Goal: Task Accomplishment & Management: Manage account settings

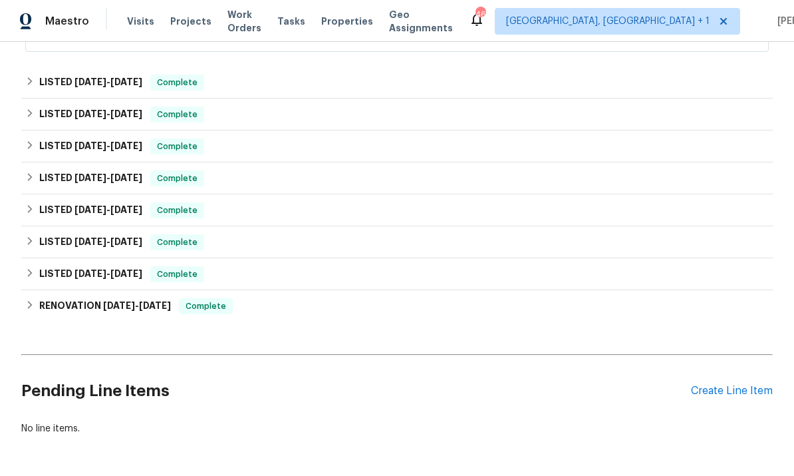
scroll to position [439, 0]
click at [732, 385] on div "Create Line Item" at bounding box center [732, 391] width 82 height 13
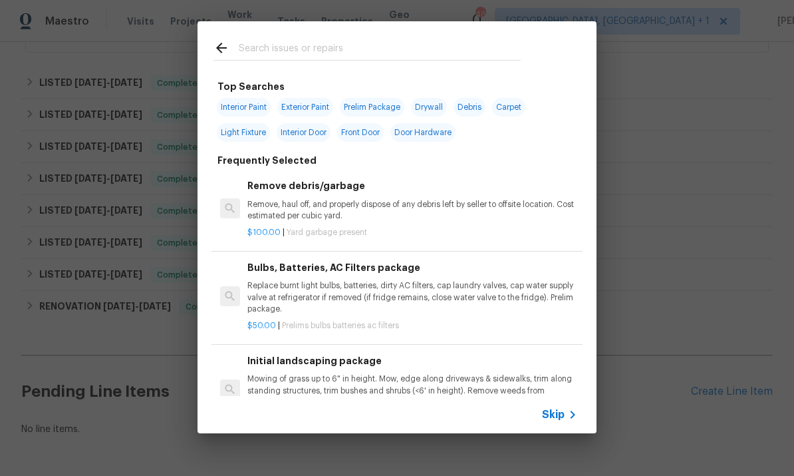
click at [299, 54] on input "text" at bounding box center [380, 50] width 282 height 20
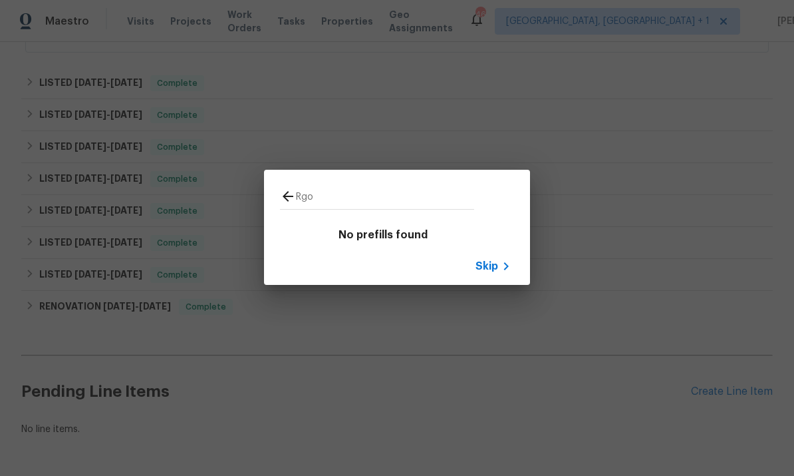
click at [341, 192] on input "Rgo" at bounding box center [385, 198] width 178 height 20
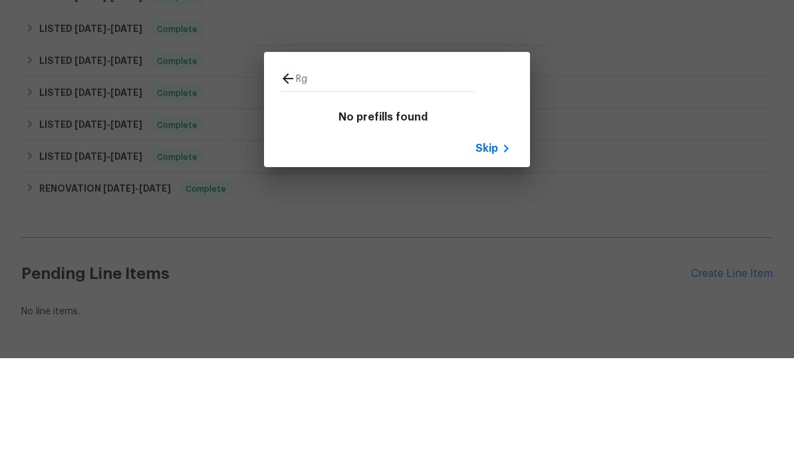
type input "R"
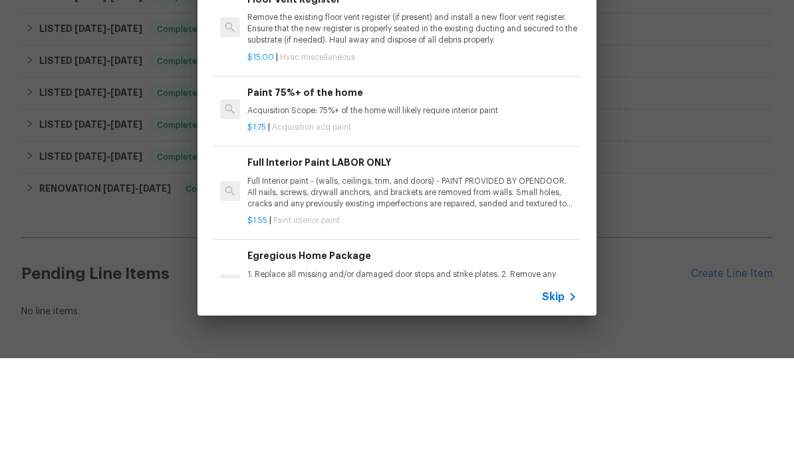
type input "Register"
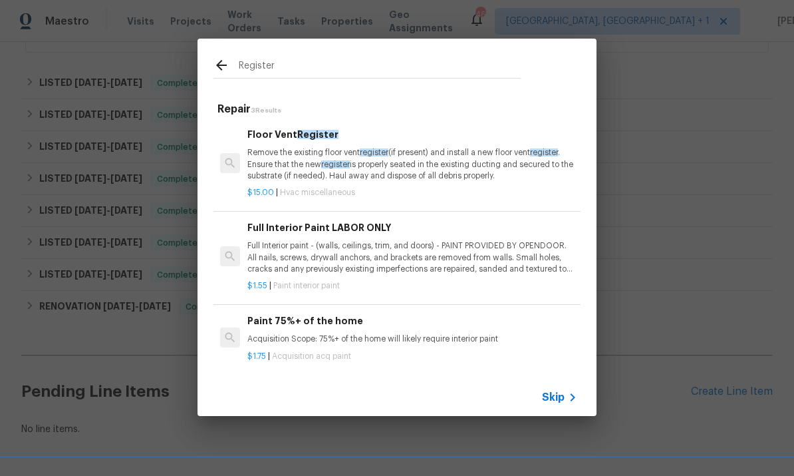
click at [300, 140] on h6 "Floor Vent Register" at bounding box center [412, 134] width 330 height 15
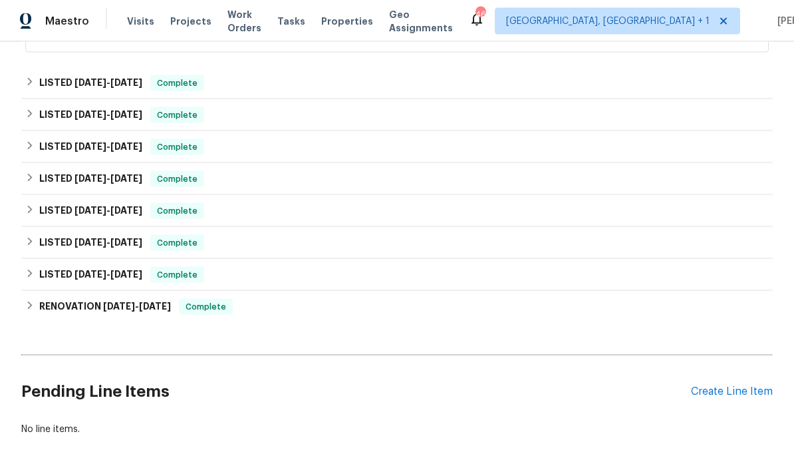
click at [751, 385] on div "Create Line Item" at bounding box center [732, 391] width 82 height 13
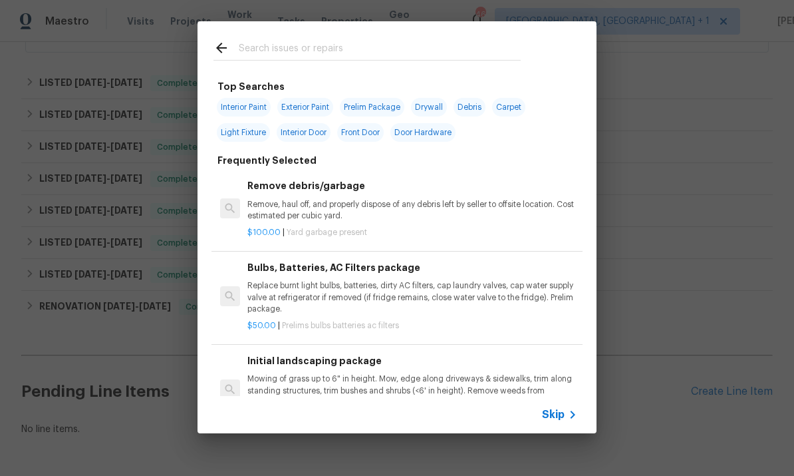
click at [308, 60] on input "text" at bounding box center [380, 50] width 282 height 20
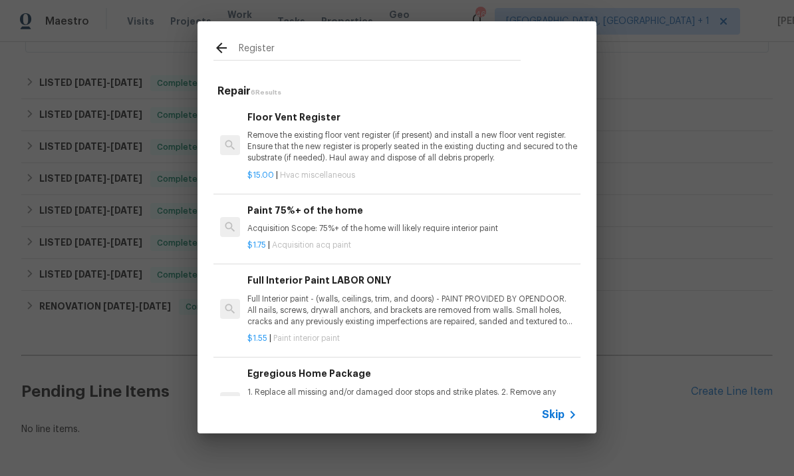
type input "Register"
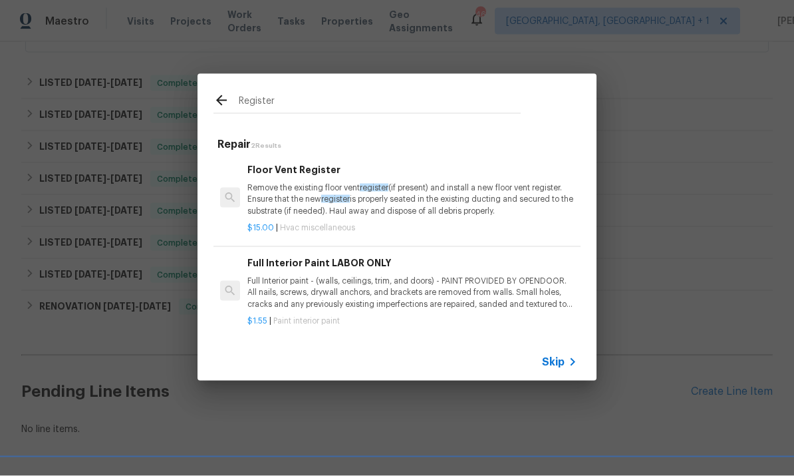
click at [312, 200] on p "Remove the existing floor vent register (if present) and install a new floor ve…" at bounding box center [412, 199] width 330 height 34
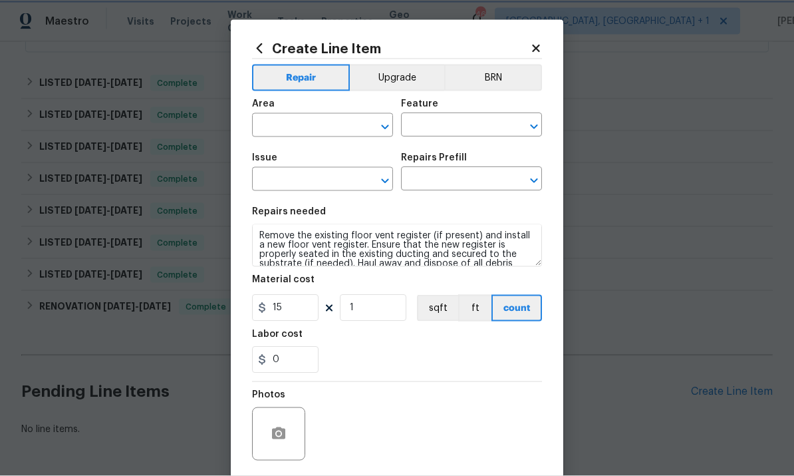
type input "HVAC"
type input "HVAC Extras"
type input "Floor Vent Register $15.00"
click at [306, 121] on input "text" at bounding box center [304, 126] width 104 height 21
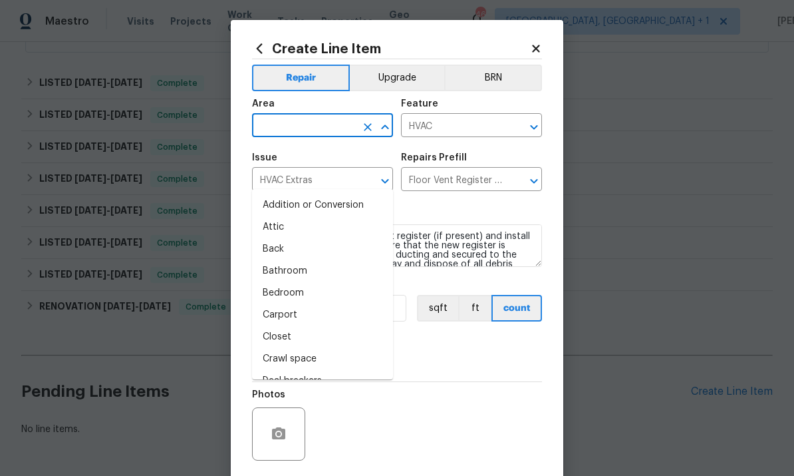
scroll to position [47, 0]
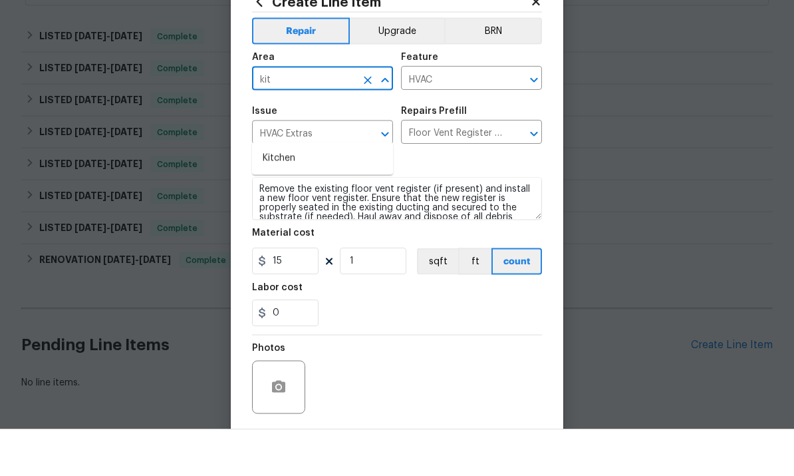
click at [279, 194] on li "Kitchen" at bounding box center [322, 205] width 141 height 22
type input "Kitchen"
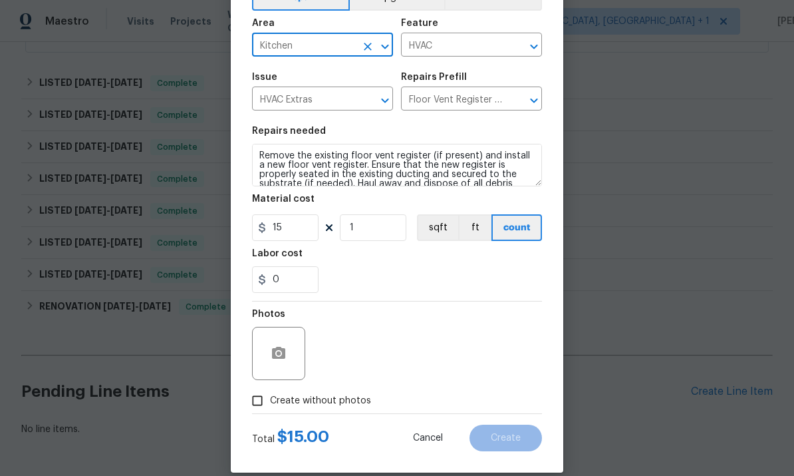
scroll to position [81, 0]
click at [307, 225] on input "15" at bounding box center [285, 227] width 67 height 27
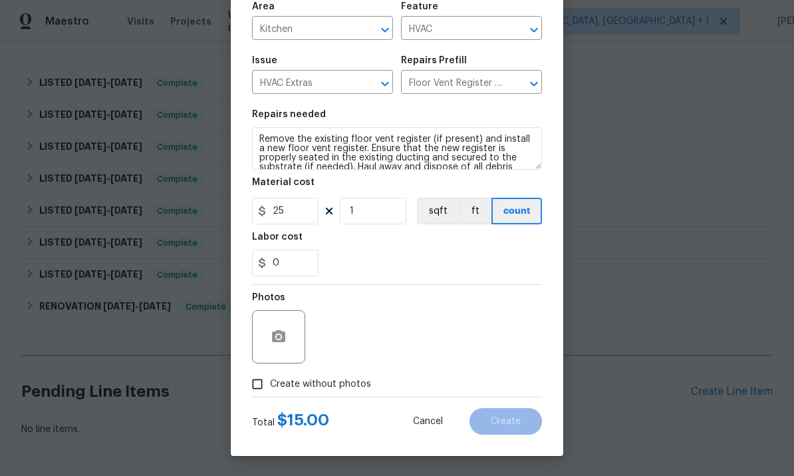
scroll to position [100, 0]
type input "25"
click at [273, 346] on div "Photos" at bounding box center [280, 328] width 56 height 86
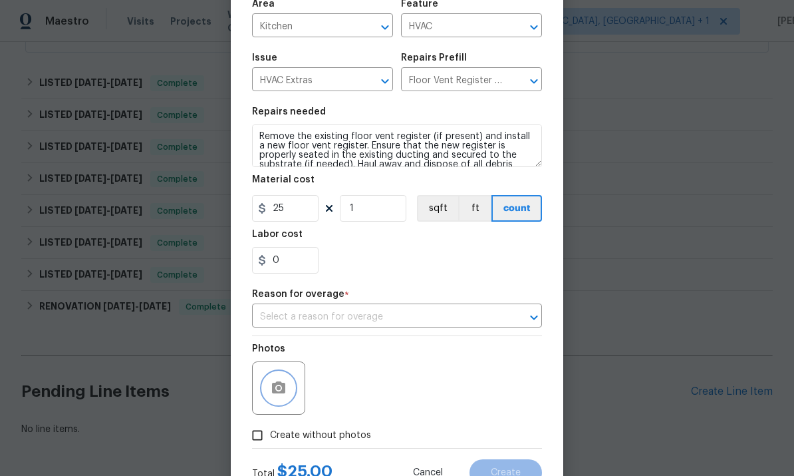
click at [288, 394] on button "button" at bounding box center [279, 388] width 32 height 32
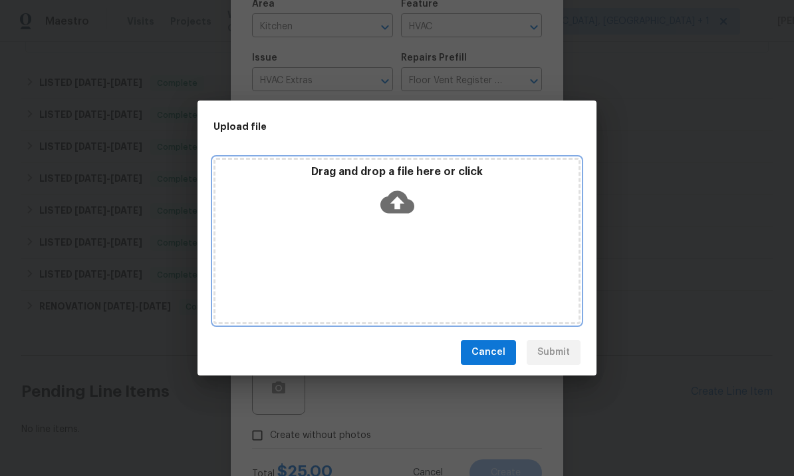
click at [392, 202] on icon at bounding box center [397, 202] width 34 height 34
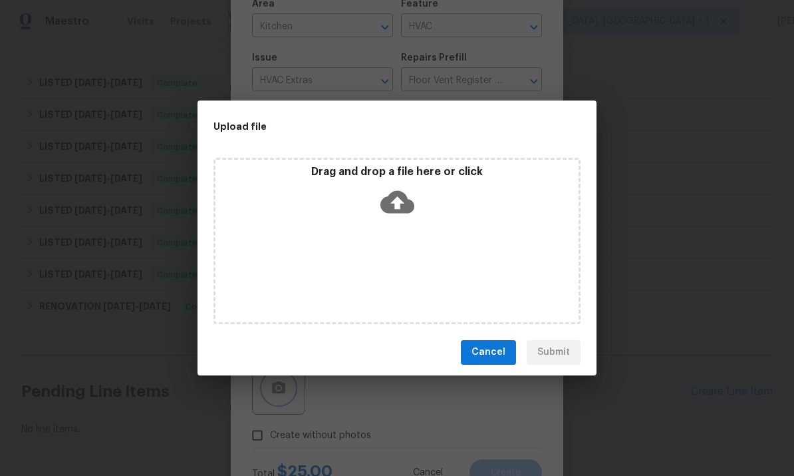
click at [707, 125] on div "Upload file Drag and drop a file here or click Cancel Submit" at bounding box center [397, 238] width 794 height 476
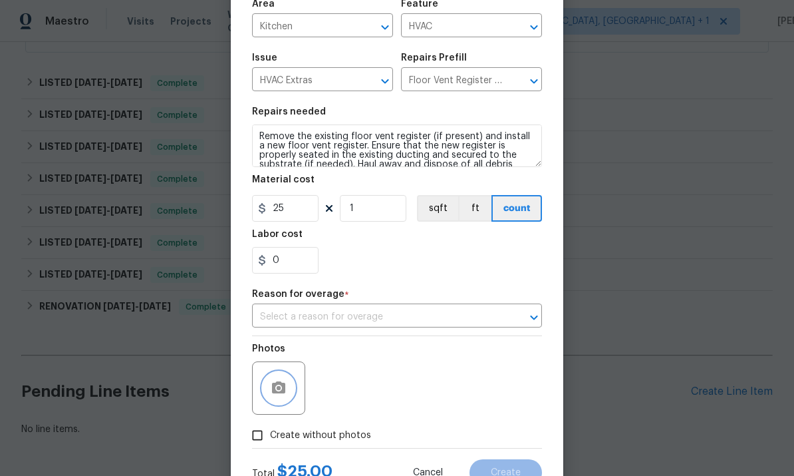
click at [277, 393] on icon "button" at bounding box center [278, 387] width 13 height 12
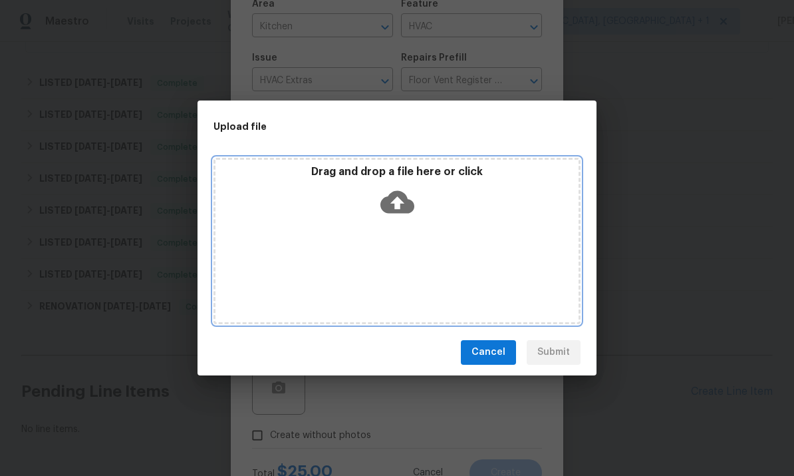
click at [392, 196] on icon at bounding box center [397, 201] width 34 height 23
click at [396, 211] on icon at bounding box center [397, 201] width 34 height 23
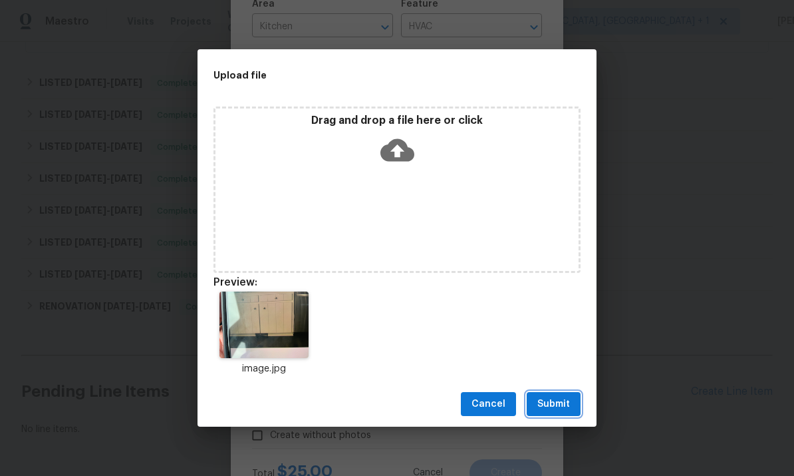
click at [546, 392] on button "Submit" at bounding box center [554, 404] width 54 height 25
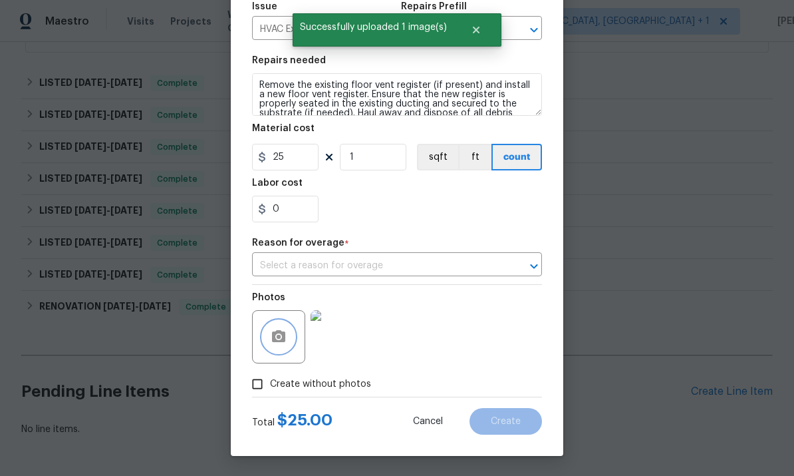
scroll to position [155, 0]
click at [477, 261] on input "text" at bounding box center [378, 265] width 253 height 21
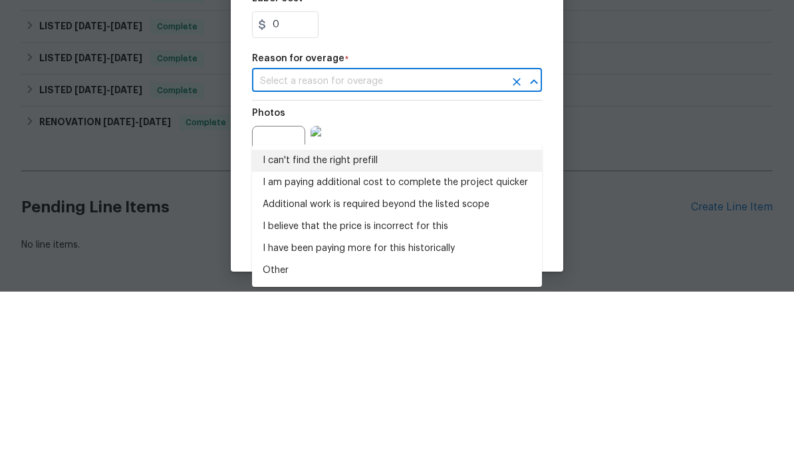
click at [356, 334] on li "I can't find the right prefill" at bounding box center [397, 345] width 290 height 22
type input "I can't find the right prefill"
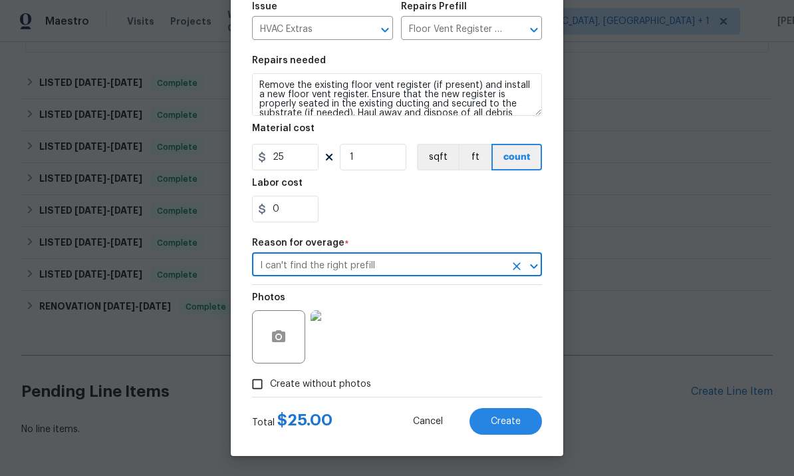
click at [470, 259] on input "I can't find the right prefill" at bounding box center [378, 265] width 253 height 21
click at [500, 424] on span "Create" at bounding box center [506, 421] width 30 height 10
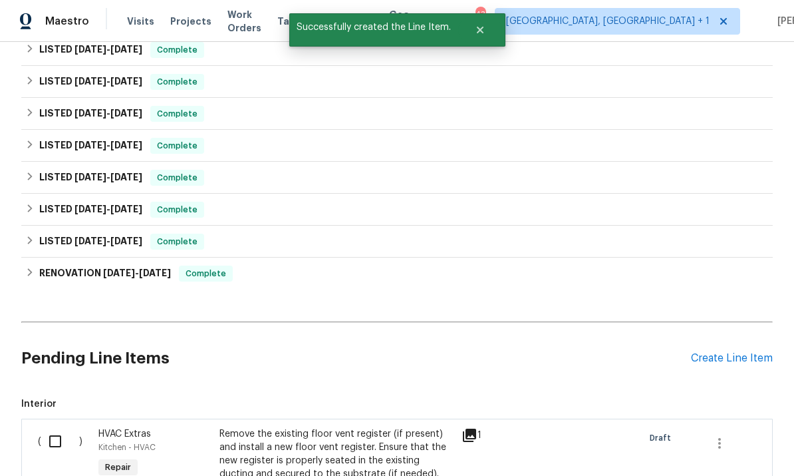
scroll to position [485, 0]
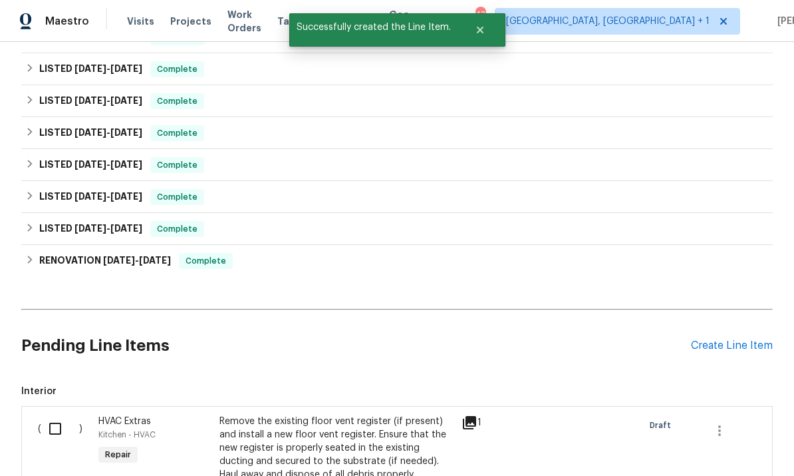
click at [56, 414] on input "checkbox" at bounding box center [60, 428] width 38 height 28
checkbox input "true"
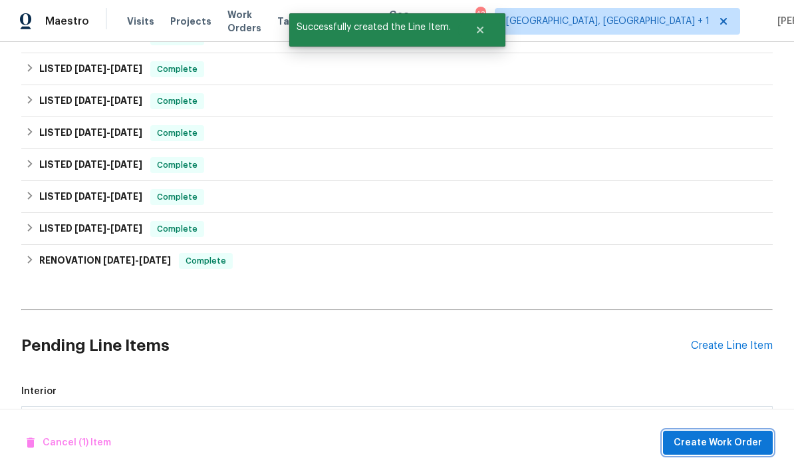
click at [738, 438] on span "Create Work Order" at bounding box center [718, 442] width 88 height 17
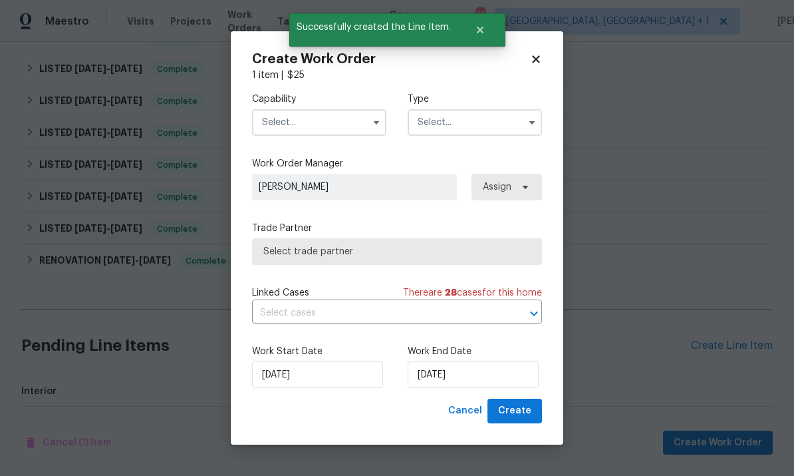
click at [329, 122] on input "text" at bounding box center [319, 122] width 134 height 27
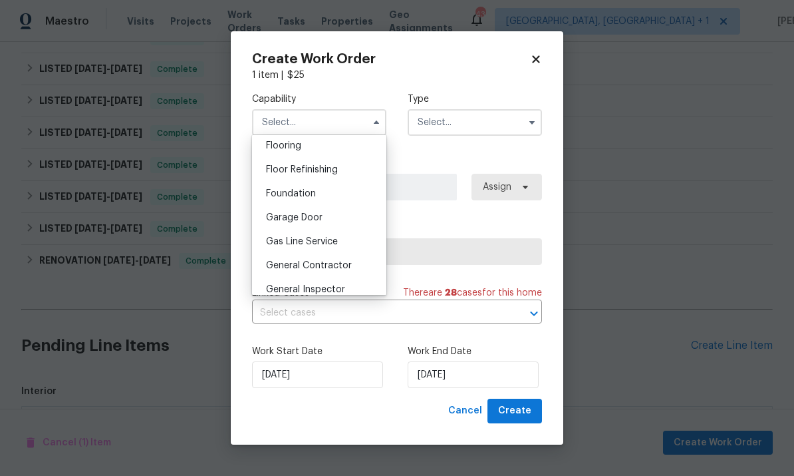
scroll to position [527, 0]
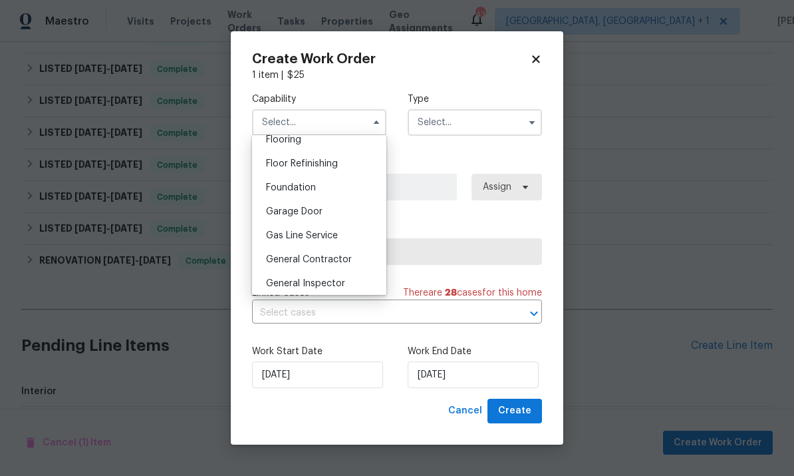
click at [331, 260] on span "General Contractor" at bounding box center [309, 259] width 86 height 9
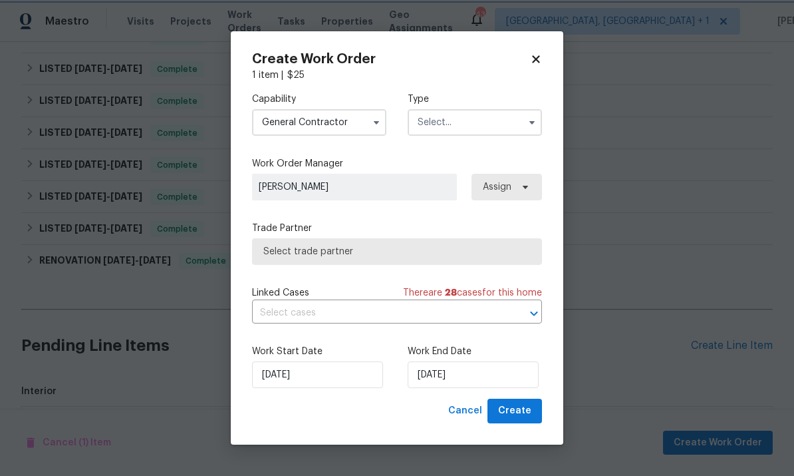
type input "General Contractor"
click at [510, 128] on input "text" at bounding box center [475, 122] width 134 height 27
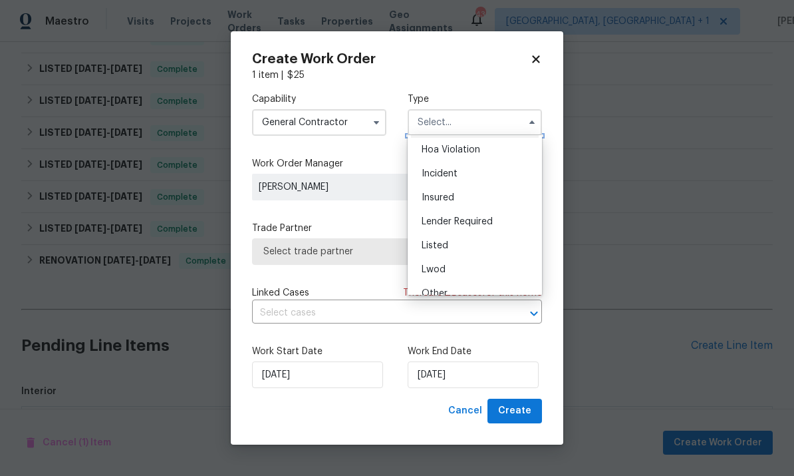
scroll to position [27, 0]
click at [470, 253] on div "Listed" at bounding box center [475, 243] width 128 height 24
type input "Listed"
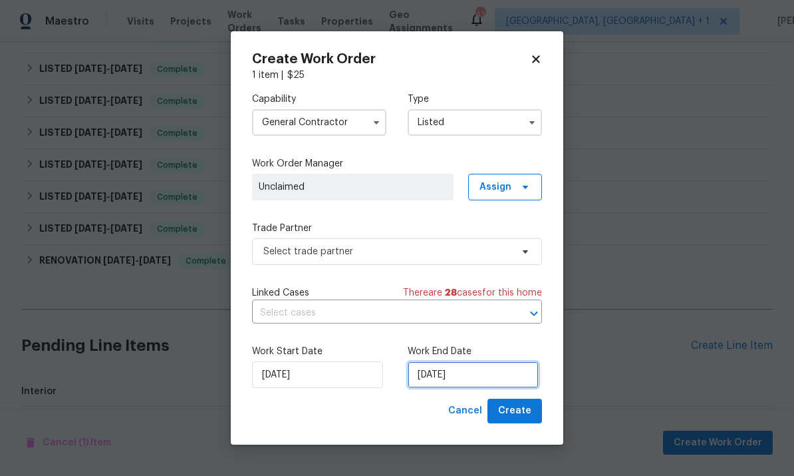
click at [500, 380] on input "[DATE]" at bounding box center [473, 374] width 131 height 27
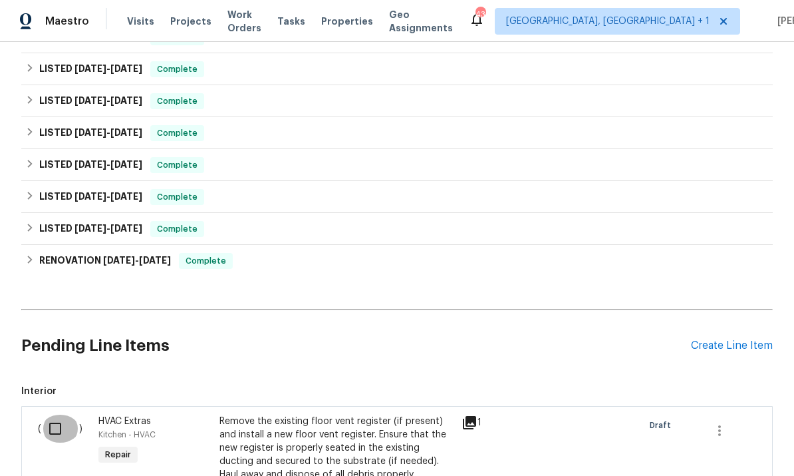
click at [52, 414] on input "checkbox" at bounding box center [60, 428] width 38 height 28
checkbox input "true"
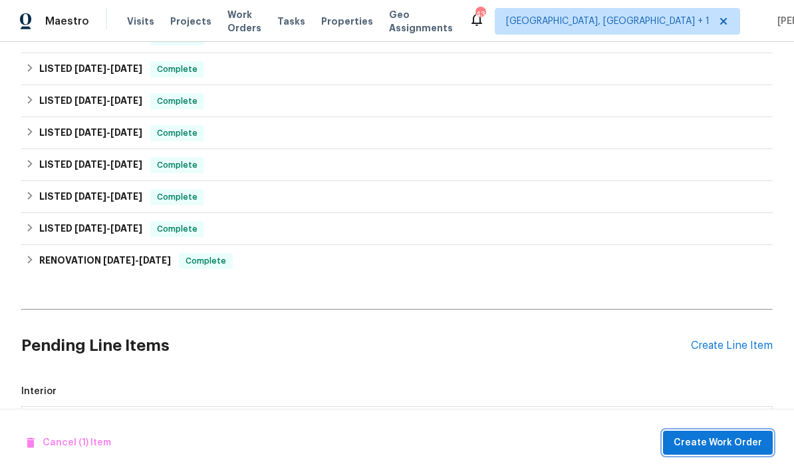
click at [734, 446] on span "Create Work Order" at bounding box center [718, 442] width 88 height 17
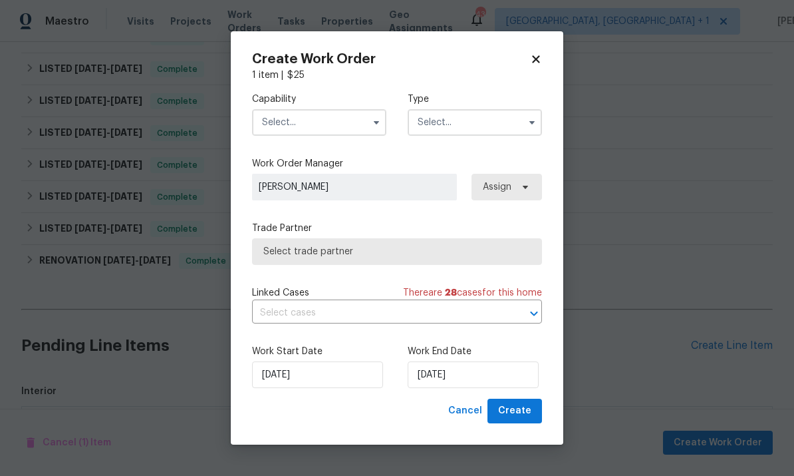
click at [324, 123] on input "text" at bounding box center [319, 122] width 134 height 27
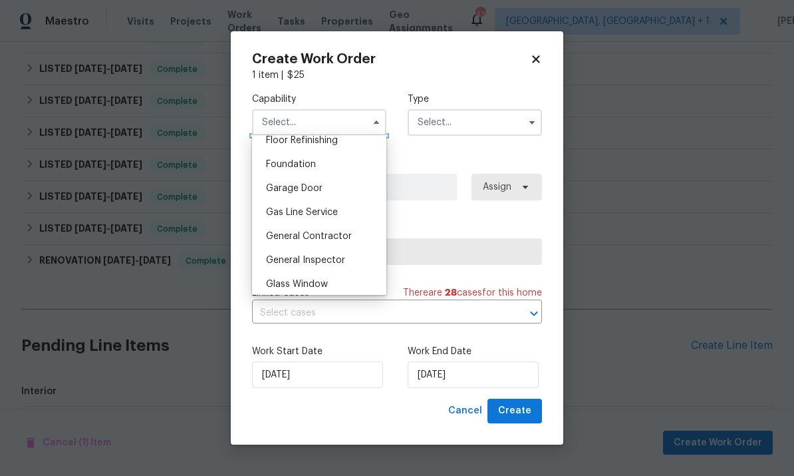
scroll to position [557, 0]
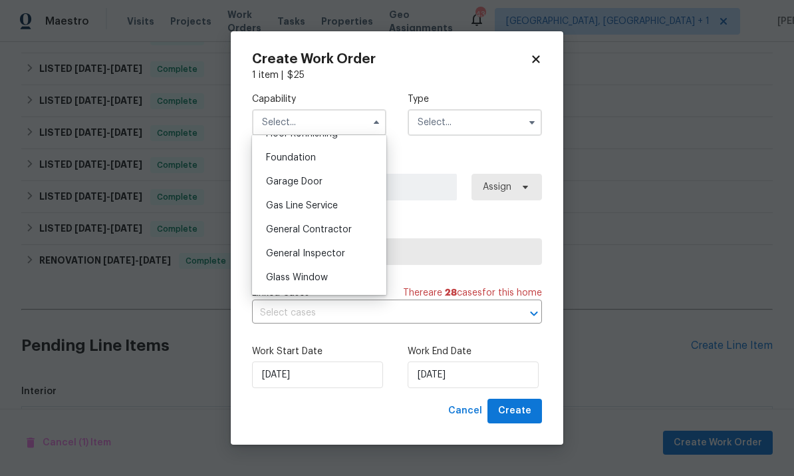
click at [349, 235] on div "General Contractor" at bounding box center [319, 229] width 128 height 24
type input "General Contractor"
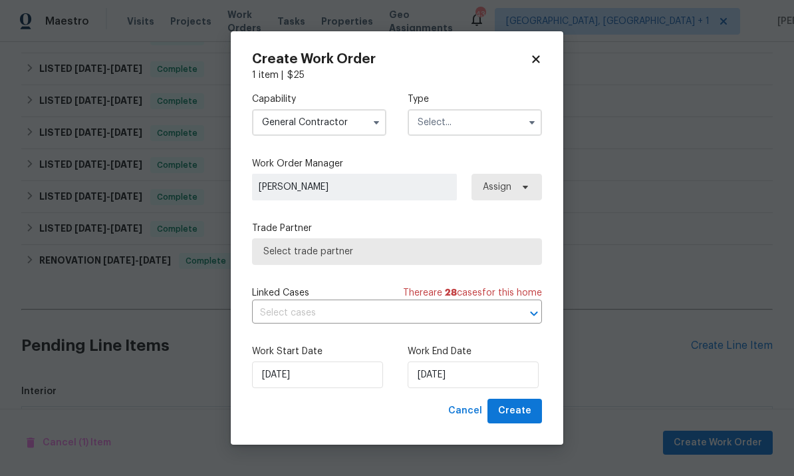
click at [517, 126] on input "text" at bounding box center [475, 122] width 134 height 27
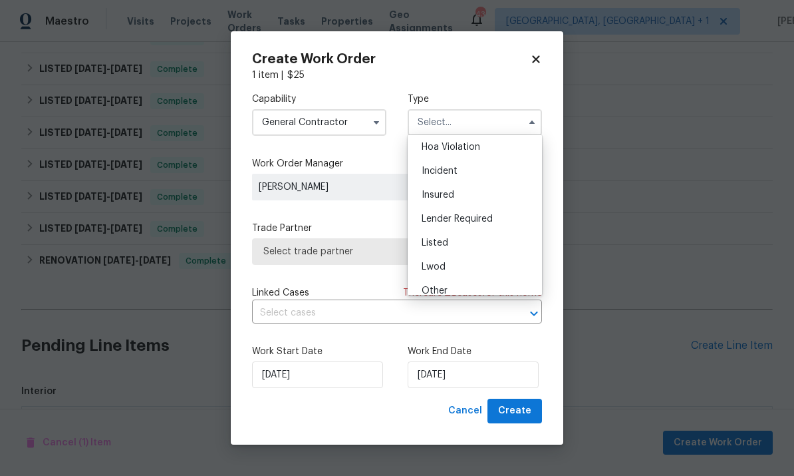
scroll to position [30, 0]
click at [464, 243] on div "Listed" at bounding box center [475, 240] width 128 height 24
type input "Listed"
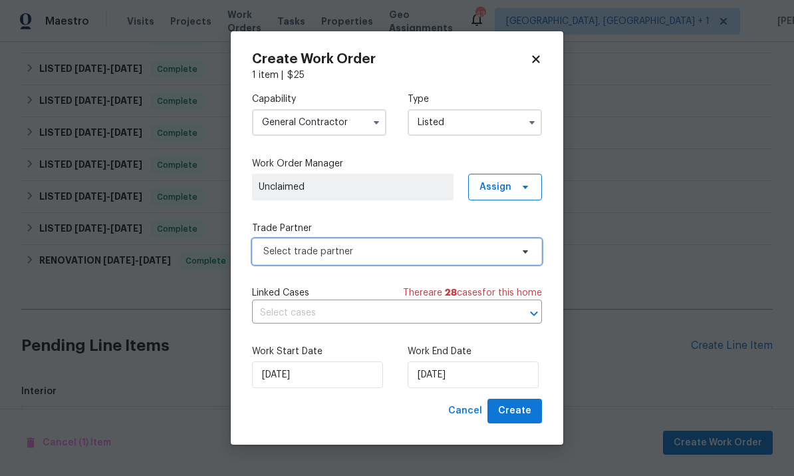
click at [511, 249] on span "Select trade partner" at bounding box center [387, 251] width 248 height 13
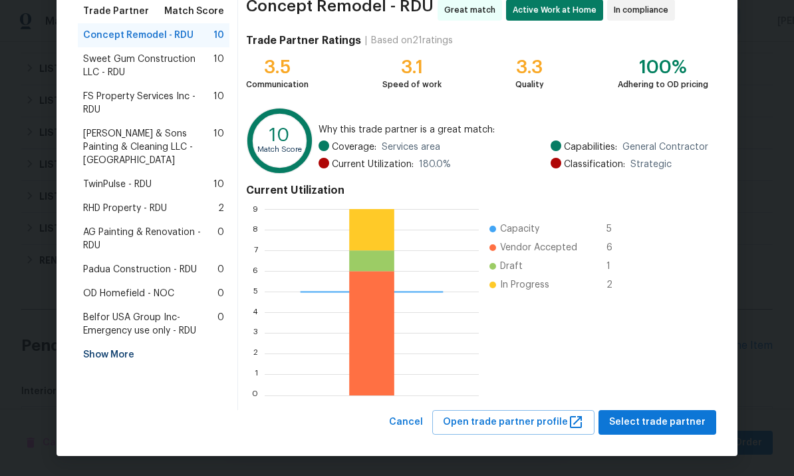
scroll to position [111, 0]
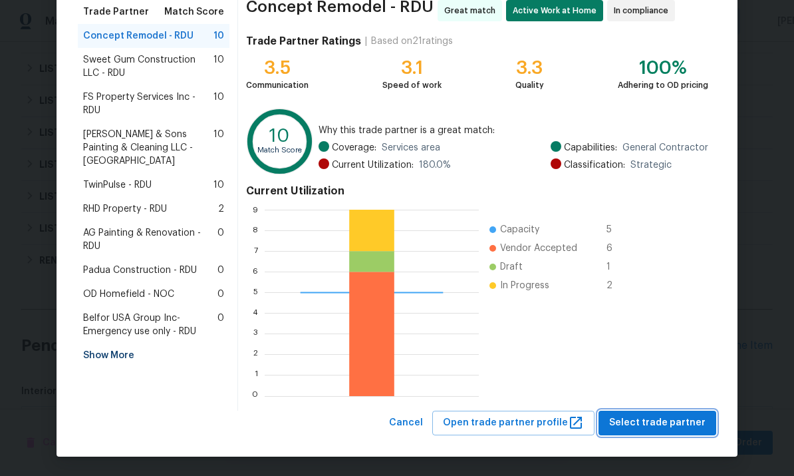
click at [675, 424] on span "Select trade partner" at bounding box center [657, 422] width 96 height 17
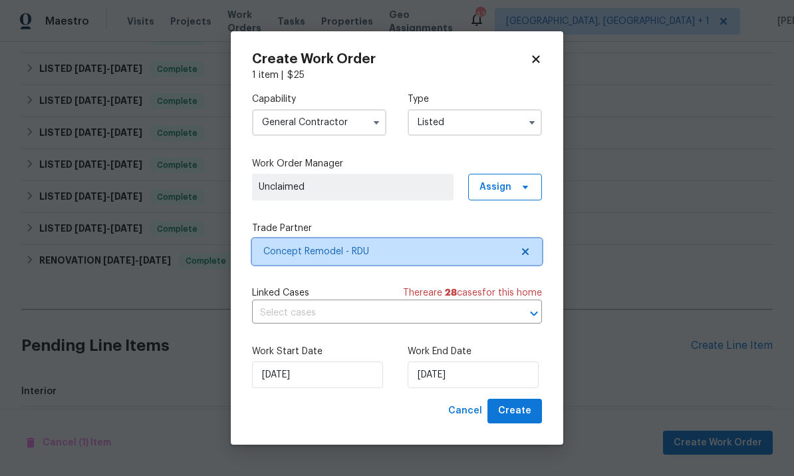
scroll to position [0, 0]
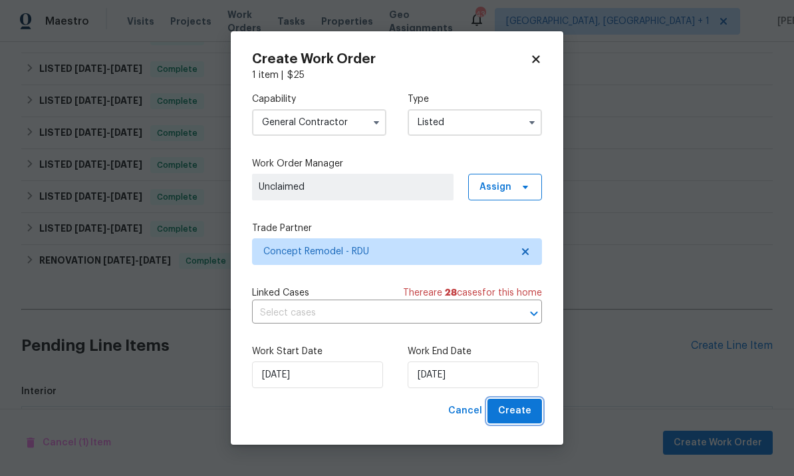
click at [527, 413] on span "Create" at bounding box center [514, 410] width 33 height 17
checkbox input "false"
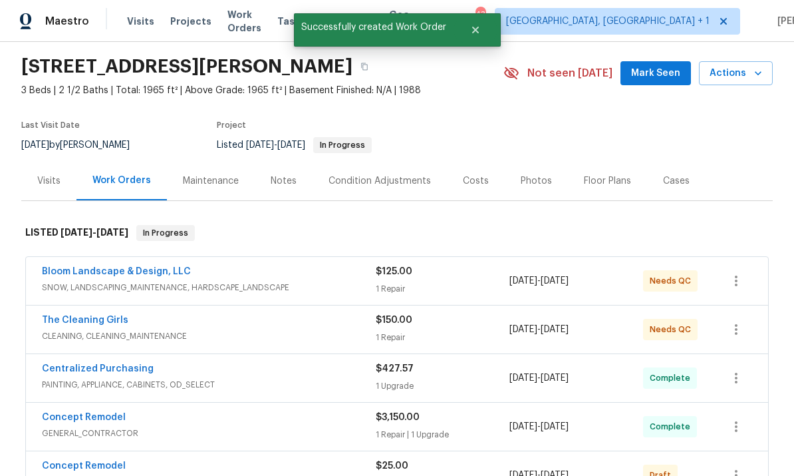
scroll to position [80, 0]
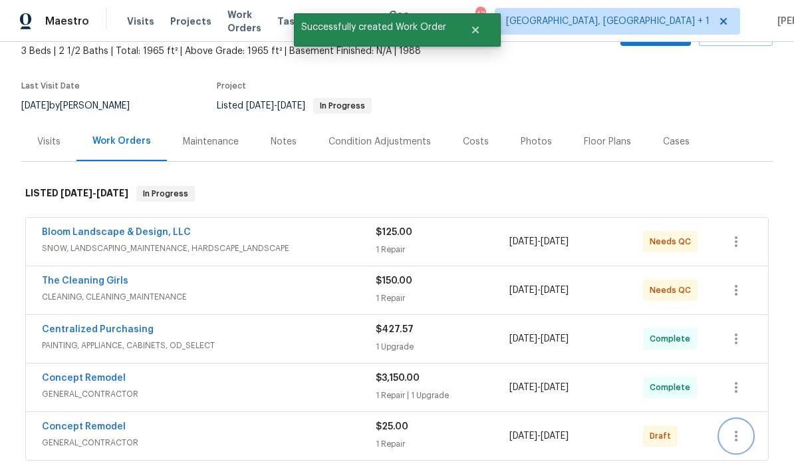
click at [734, 428] on icon "button" at bounding box center [736, 436] width 16 height 16
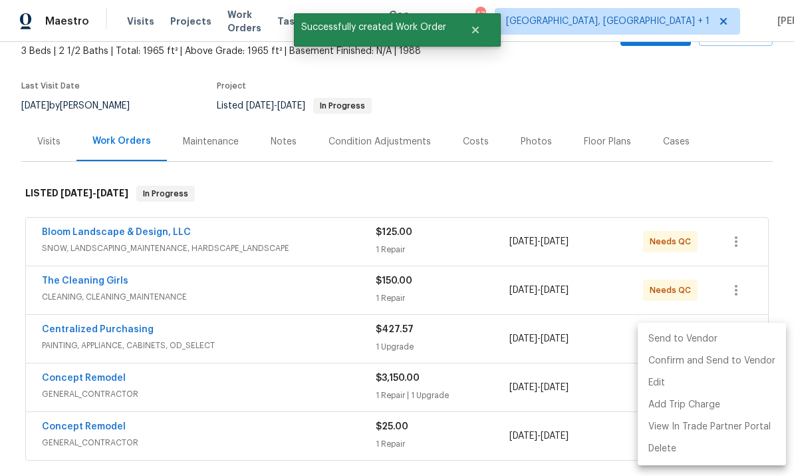
click at [688, 338] on li "Send to Vendor" at bounding box center [712, 339] width 148 height 22
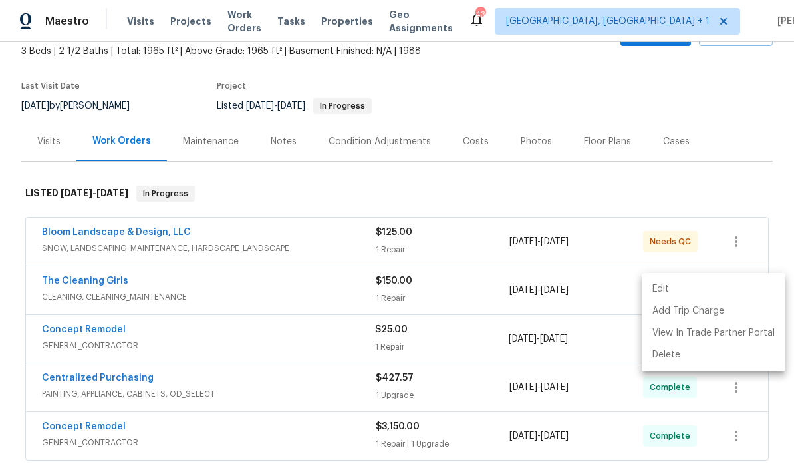
click at [557, 447] on div at bounding box center [397, 238] width 794 height 476
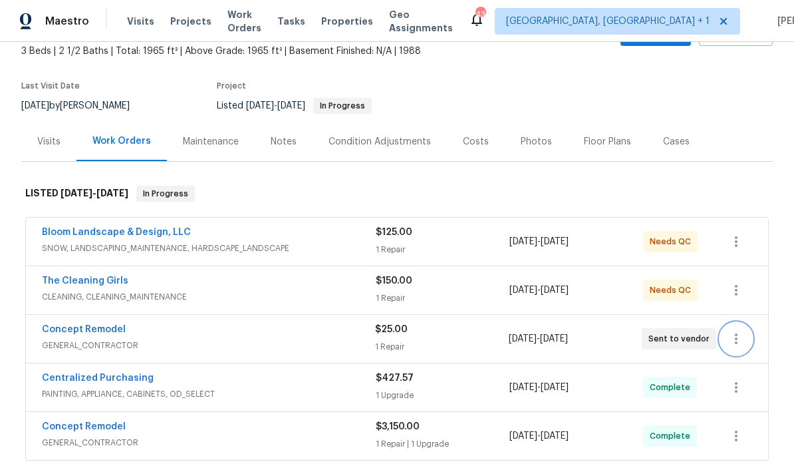
click at [102, 276] on link "The Cleaning Girls" at bounding box center [85, 280] width 86 height 9
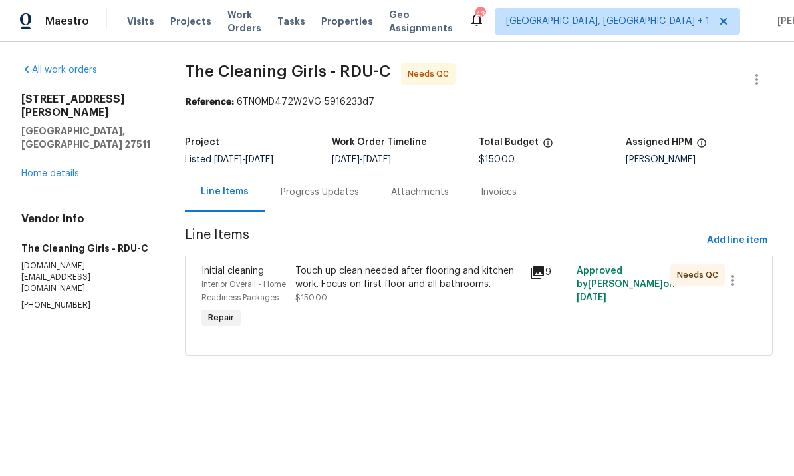
click at [442, 283] on div "Touch up clean needed after flooring and kitchen work. Focus on first floor and…" at bounding box center [408, 277] width 227 height 27
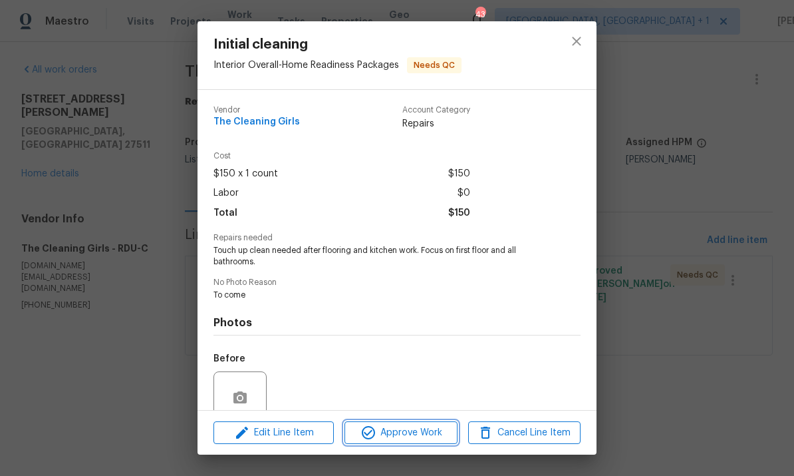
click at [416, 440] on button "Approve Work" at bounding box center [401, 432] width 112 height 23
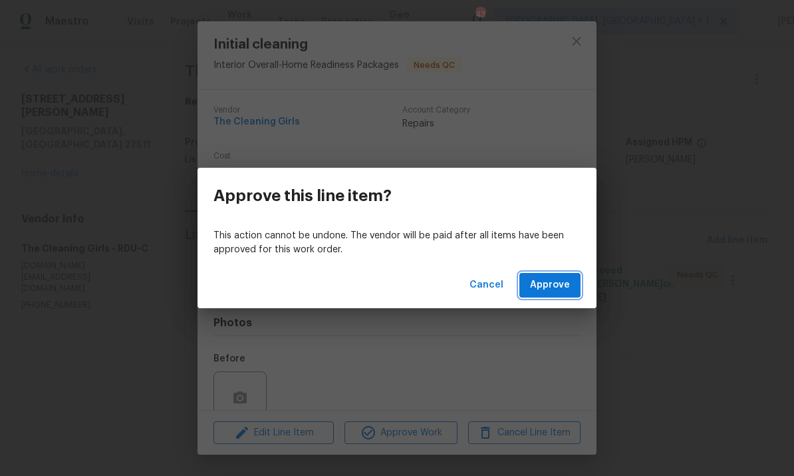
click at [557, 287] on span "Approve" at bounding box center [550, 285] width 40 height 17
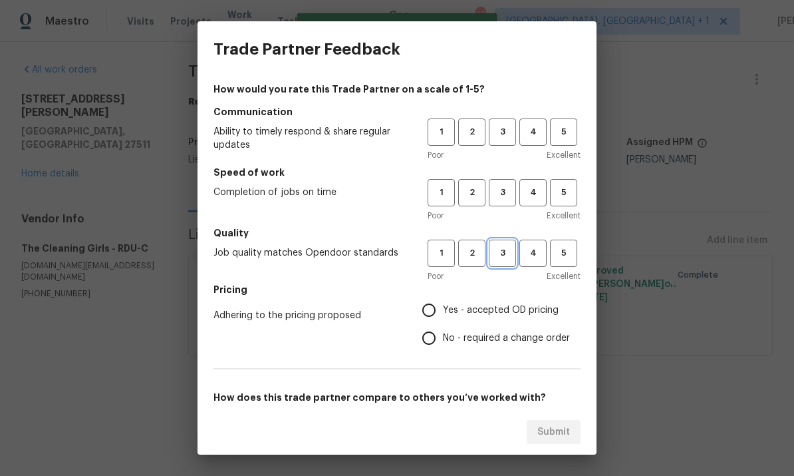
click at [508, 247] on span "3" at bounding box center [502, 252] width 25 height 15
click at [504, 198] on span "3" at bounding box center [502, 192] width 25 height 15
click at [503, 130] on span "3" at bounding box center [502, 131] width 25 height 15
click at [434, 315] on input "Yes - accepted OD pricing" at bounding box center [429, 310] width 28 height 28
radio input "true"
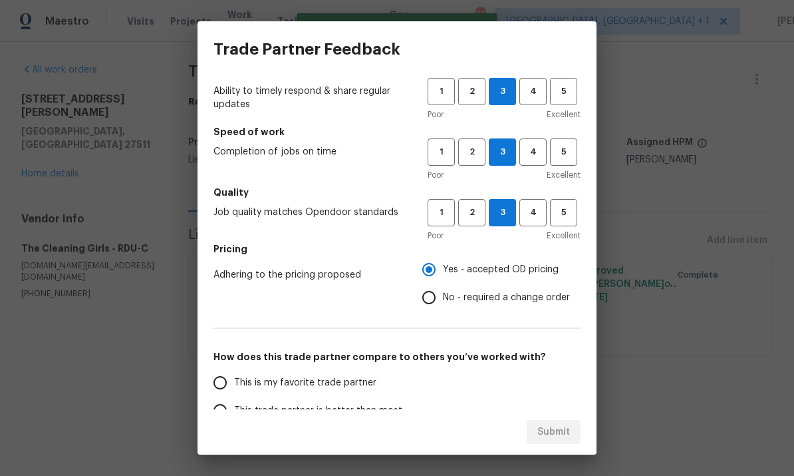
scroll to position [90, 0]
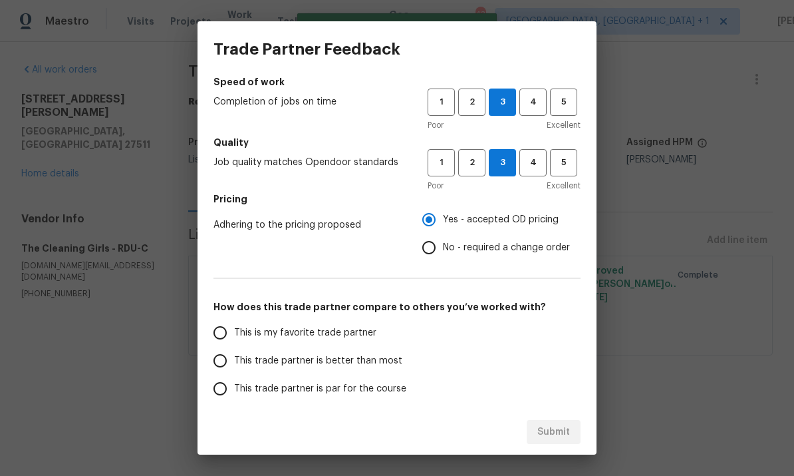
click at [223, 361] on input "This trade partner is better than most" at bounding box center [220, 361] width 28 height 28
radio input "false"
click at [217, 386] on input "This trade partner is par for the course" at bounding box center [220, 388] width 28 height 28
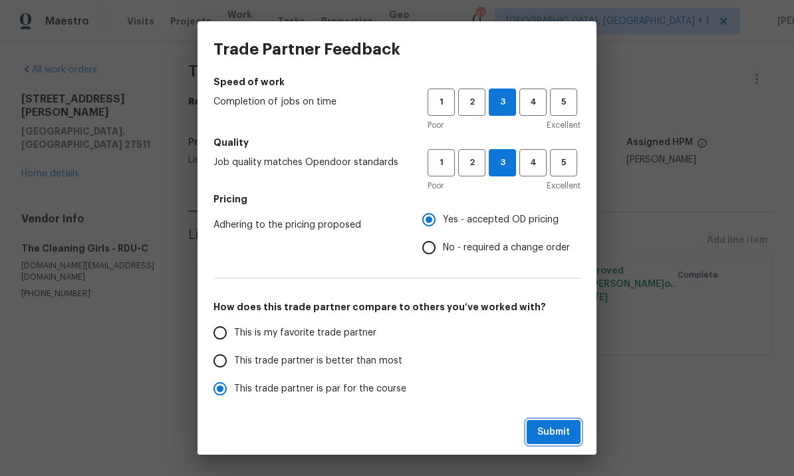
click at [573, 428] on button "Submit" at bounding box center [554, 432] width 54 height 25
radio input "true"
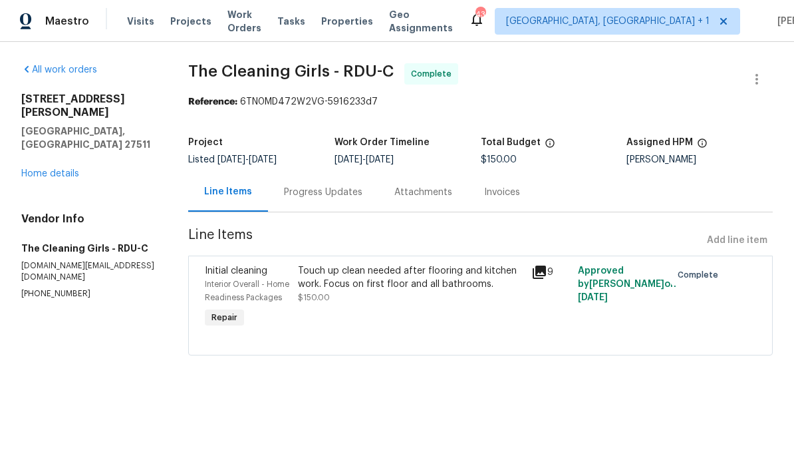
radio input "false"
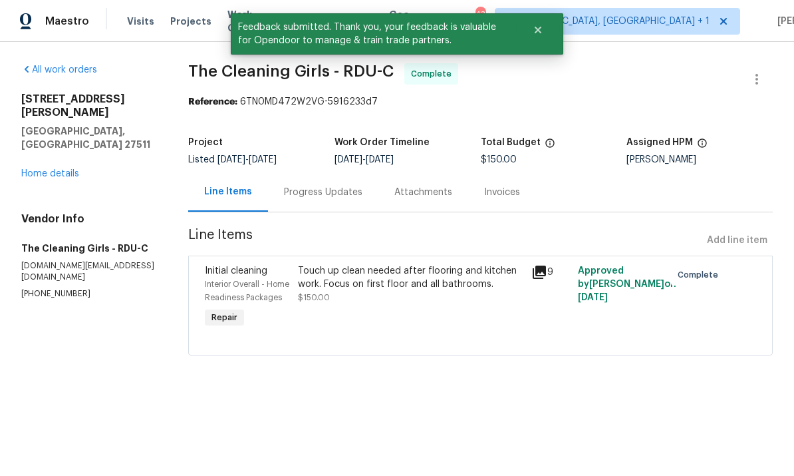
click at [57, 169] on link "Home details" at bounding box center [50, 173] width 58 height 9
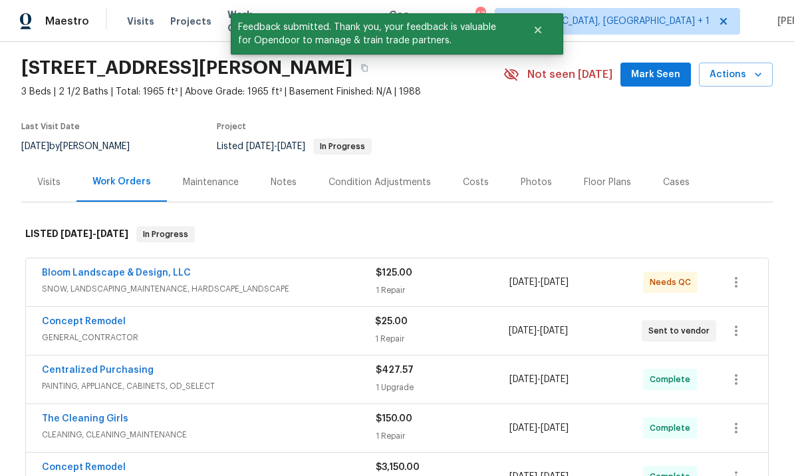
scroll to position [39, 0]
click at [159, 275] on link "Bloom Landscape & Design, LLC" at bounding box center [116, 273] width 149 height 9
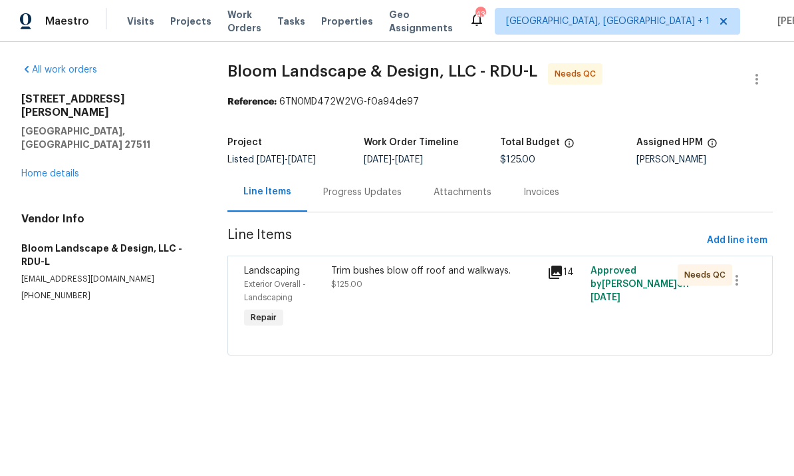
click at [452, 284] on div "Trim bushes blow off roof and walkways. $125.00" at bounding box center [435, 277] width 209 height 27
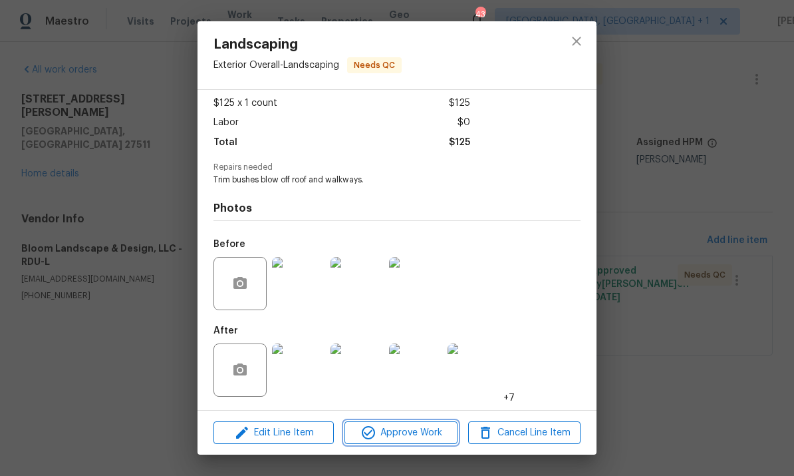
click at [402, 444] on button "Approve Work" at bounding box center [401, 432] width 112 height 23
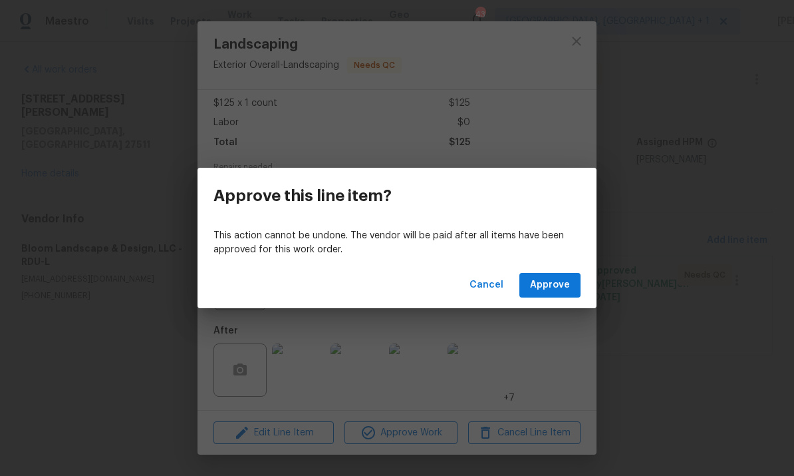
scroll to position [74, 0]
click at [544, 287] on span "Approve" at bounding box center [550, 285] width 40 height 17
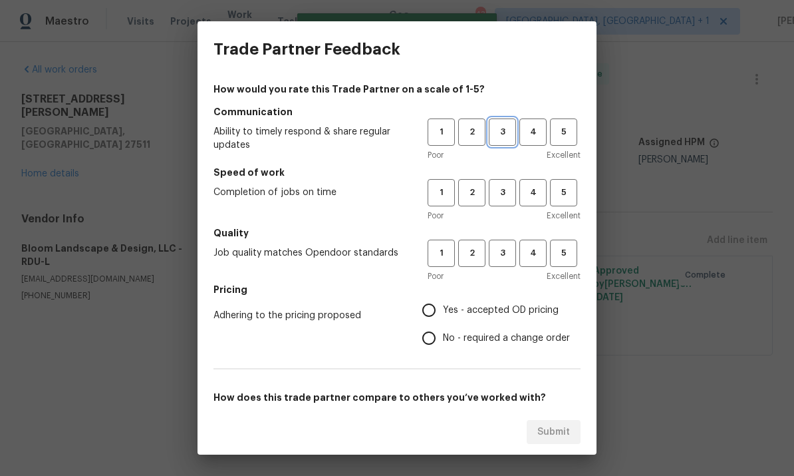
click at [498, 137] on span "3" at bounding box center [502, 131] width 25 height 15
click at [503, 192] on span "3" at bounding box center [502, 192] width 25 height 15
click at [509, 251] on span "3" at bounding box center [502, 252] width 25 height 15
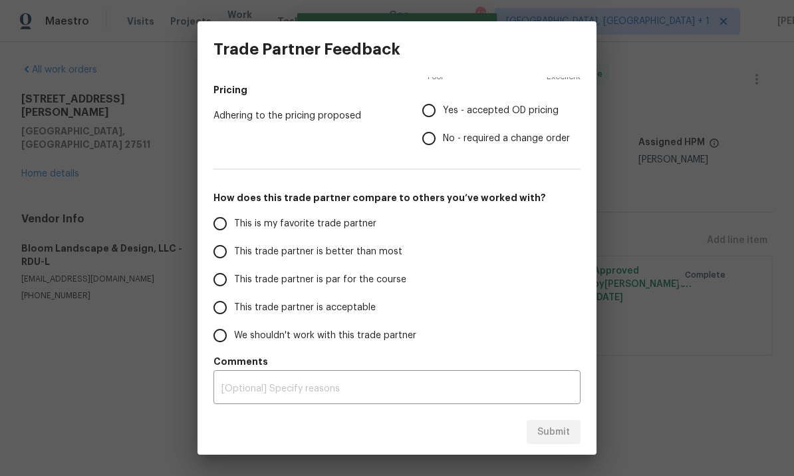
scroll to position [200, 0]
click at [215, 286] on input "This trade partner is par for the course" at bounding box center [220, 279] width 28 height 28
radio input "true"
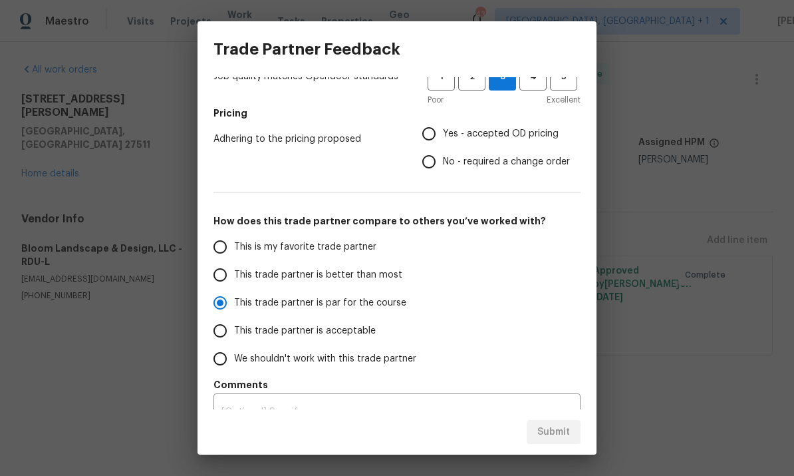
click at [428, 138] on input "Yes - accepted OD pricing" at bounding box center [429, 134] width 28 height 28
click at [552, 438] on span "Submit" at bounding box center [553, 432] width 33 height 17
radio input "false"
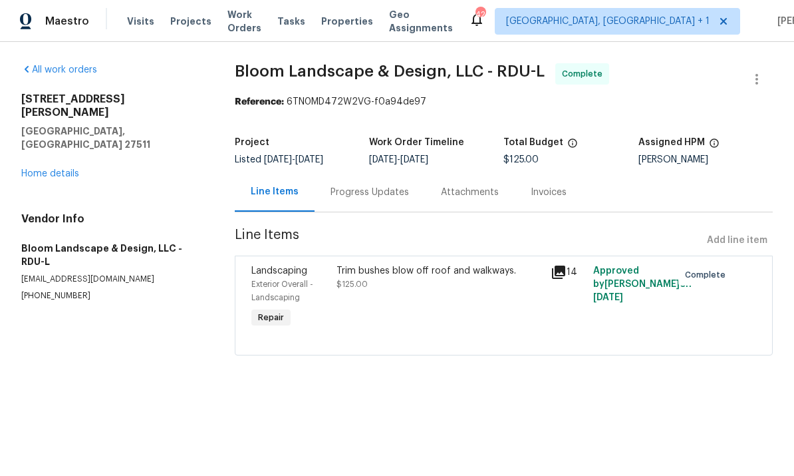
click at [72, 169] on link "Home details" at bounding box center [50, 173] width 58 height 9
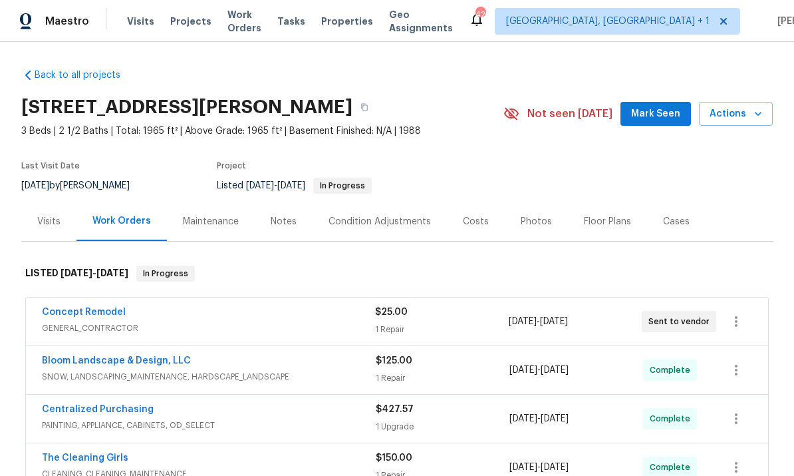
scroll to position [50, 0]
click at [672, 106] on span "Mark Seen" at bounding box center [655, 114] width 49 height 17
